Goal: Task Accomplishment & Management: Complete application form

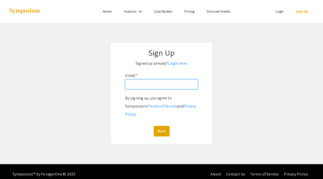
click at [162, 85] on input "Email: *" at bounding box center [161, 85] width 73 height 10
click at [151, 84] on input "Email: *" at bounding box center [161, 85] width 73 height 10
type input "[EMAIL_ADDRESS][DOMAIN_NAME]"
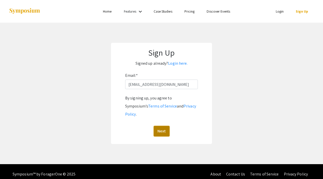
click at [165, 126] on button "Next" at bounding box center [162, 131] width 16 height 11
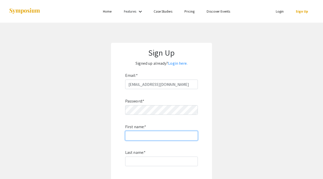
click at [130, 138] on input "First name: *" at bounding box center [161, 136] width 73 height 10
type input "Jayla"
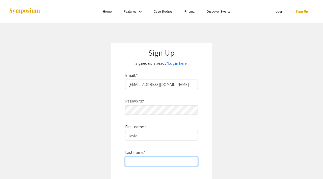
click at [144, 158] on input "Last name: *" at bounding box center [161, 162] width 73 height 10
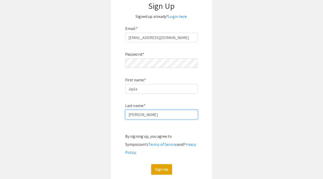
scroll to position [62, 0]
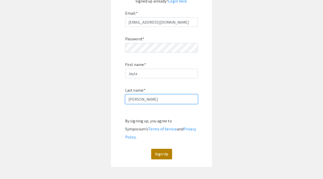
type input "[PERSON_NAME]"
click at [161, 149] on button "Sign Up" at bounding box center [161, 154] width 21 height 11
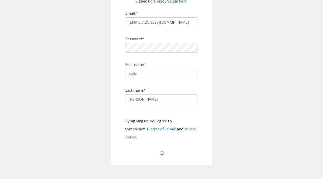
scroll to position [18, 0]
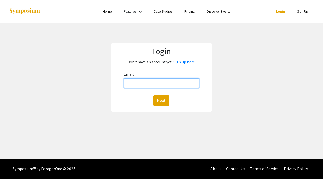
click at [162, 80] on input "Email:" at bounding box center [162, 83] width 76 height 10
type input "[EMAIL_ADDRESS][DOMAIN_NAME]"
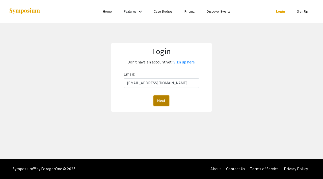
click at [162, 96] on button "Next" at bounding box center [161, 101] width 16 height 11
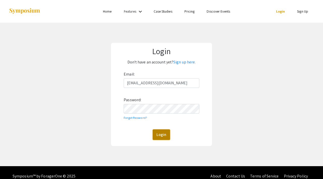
click at [157, 134] on button "Login" at bounding box center [161, 135] width 17 height 11
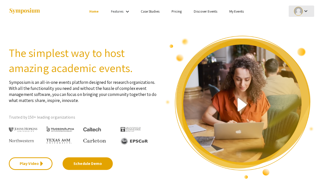
click at [304, 15] on div "keyboard_arrow_down" at bounding box center [301, 11] width 17 height 11
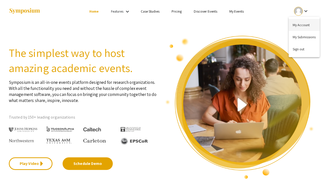
click at [305, 25] on button "My Account" at bounding box center [304, 25] width 31 height 12
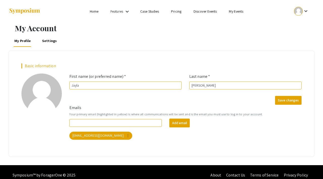
click at [300, 16] on div "keyboard_arrow_down" at bounding box center [301, 11] width 17 height 11
click at [303, 36] on button "My Submissions" at bounding box center [304, 37] width 31 height 12
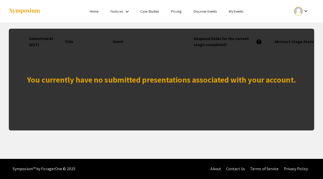
click at [175, 103] on div "You currently have no submitted presentations associated with your account." at bounding box center [161, 80] width 305 height 102
click at [93, 10] on link "Home" at bounding box center [94, 11] width 9 height 5
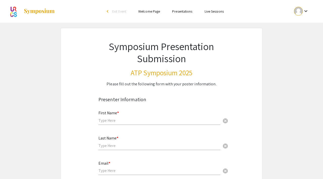
click at [142, 117] on div "First Name * cancel" at bounding box center [159, 115] width 122 height 19
click at [138, 121] on input "text" at bounding box center [159, 120] width 122 height 5
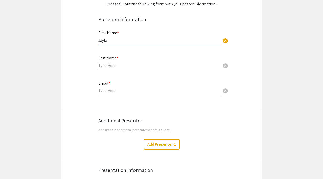
scroll to position [72, 0]
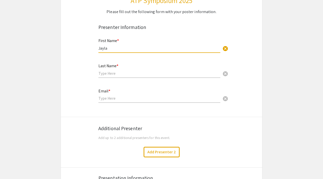
type input "Jayla"
click at [128, 73] on input "text" at bounding box center [159, 73] width 122 height 5
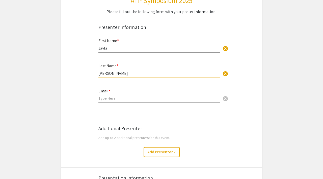
type input "[PERSON_NAME]"
click at [124, 99] on input "email" at bounding box center [159, 98] width 122 height 5
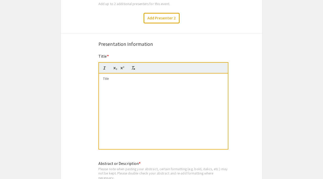
scroll to position [211, 0]
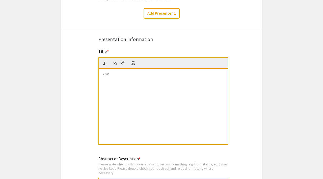
type input "[EMAIL_ADDRESS][DOMAIN_NAME]"
click at [126, 85] on div at bounding box center [163, 107] width 129 height 76
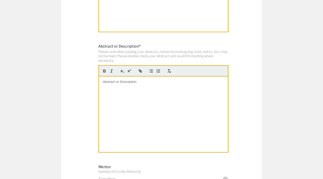
scroll to position [326, 0]
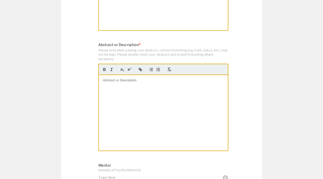
click at [129, 105] on div at bounding box center [163, 113] width 129 height 76
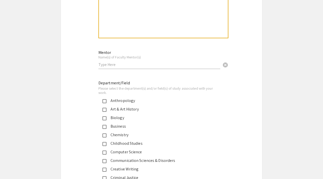
scroll to position [439, 0]
click at [149, 66] on input "text" at bounding box center [159, 64] width 122 height 5
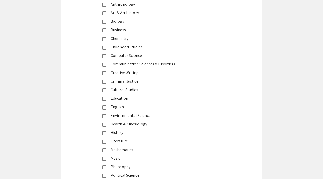
scroll to position [540, 0]
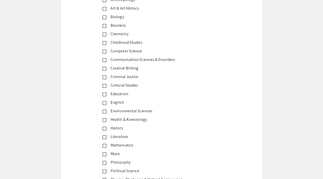
type input "Dr. Joyce Rain Anderson"
click at [119, 100] on div "English" at bounding box center [160, 103] width 106 height 6
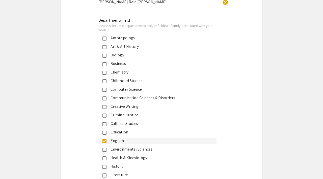
scroll to position [503, 0]
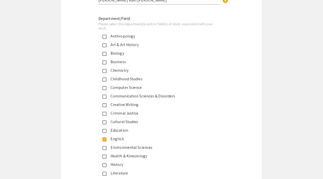
click at [123, 105] on div "Creative Writing" at bounding box center [160, 105] width 106 height 6
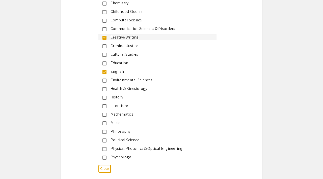
scroll to position [570, 0]
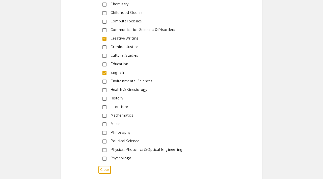
click at [130, 108] on div "Literature" at bounding box center [160, 107] width 106 height 6
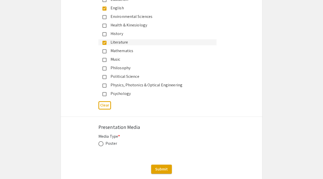
scroll to position [668, 0]
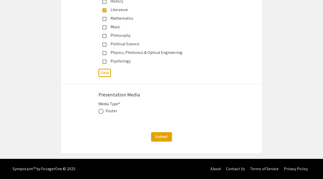
click at [103, 115] on div "Media Type * Poster This field is required." at bounding box center [161, 110] width 126 height 19
click at [103, 112] on span at bounding box center [100, 111] width 5 height 5
click at [103, 112] on input "radio" at bounding box center [100, 111] width 5 height 5
radio input "true"
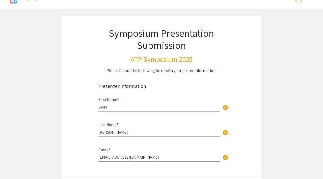
scroll to position [0, 0]
